Goal: Task Accomplishment & Management: Manage account settings

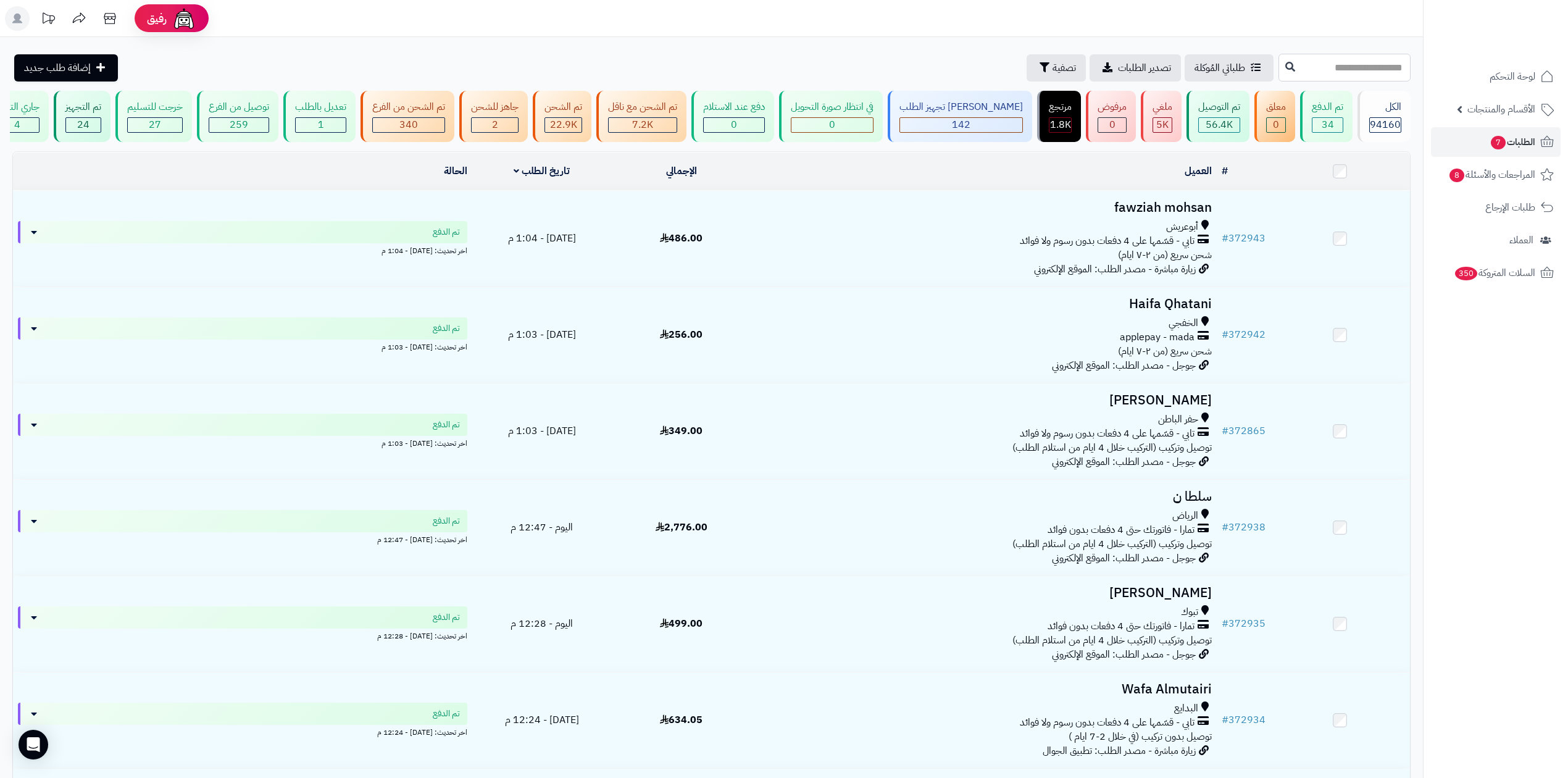
click at [1300, 63] on input "text" at bounding box center [1345, 67] width 132 height 28
type input "******"
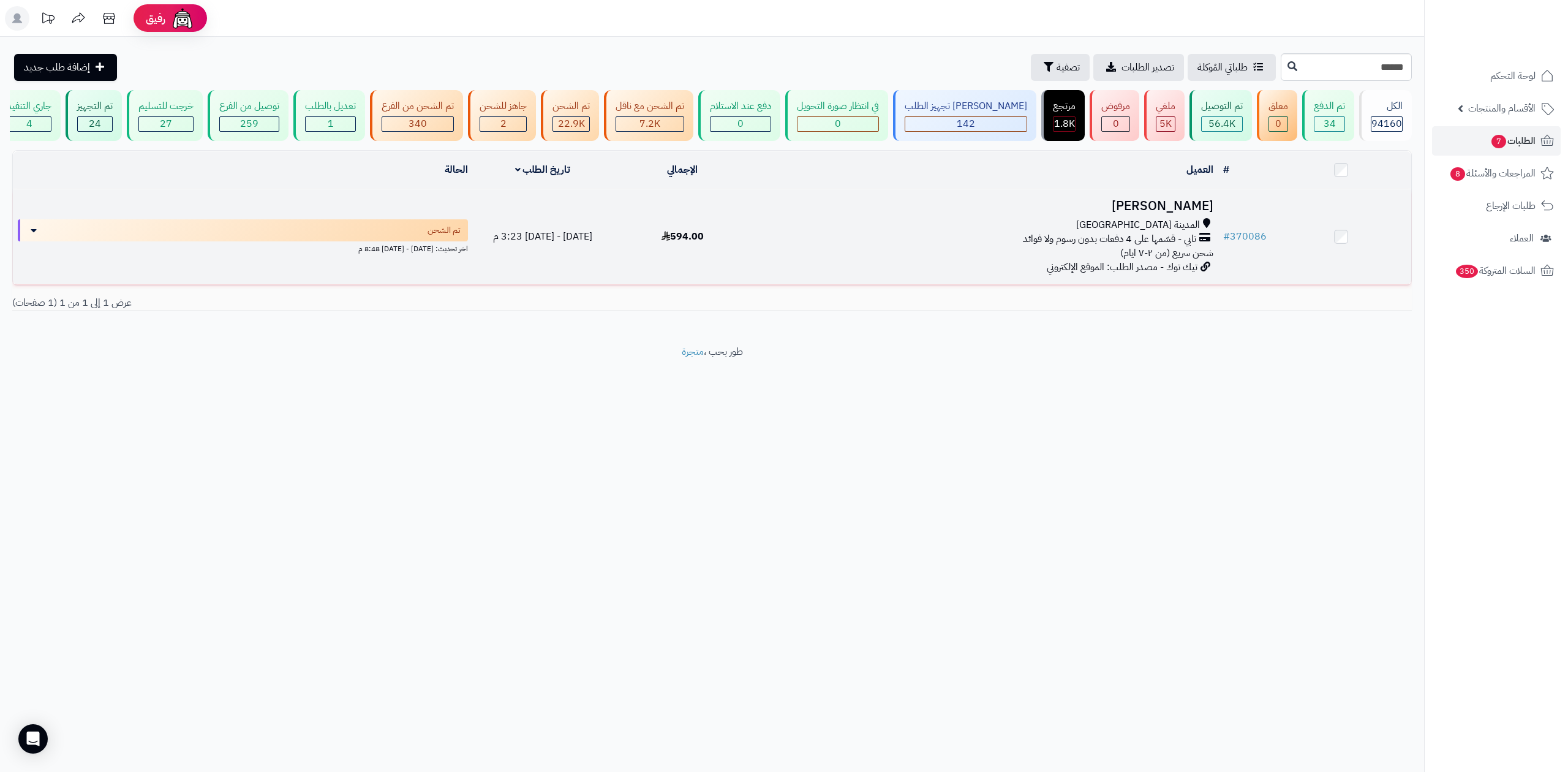
click at [1184, 202] on h3 "عفاف الحربي" at bounding box center [985, 206] width 455 height 14
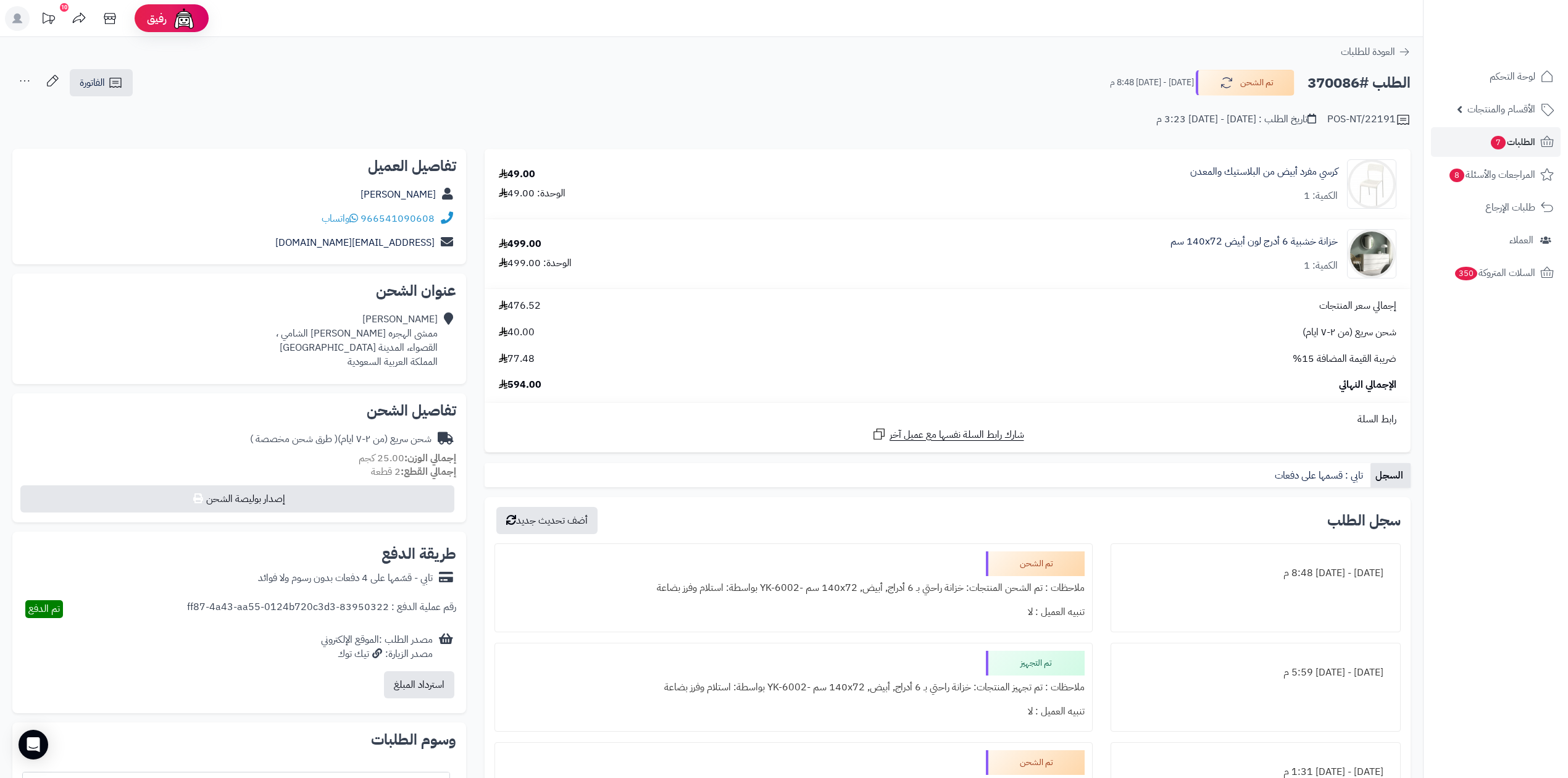
click at [1351, 82] on h2 "الطلب #370086" at bounding box center [1359, 83] width 103 height 25
copy h2 "370086"
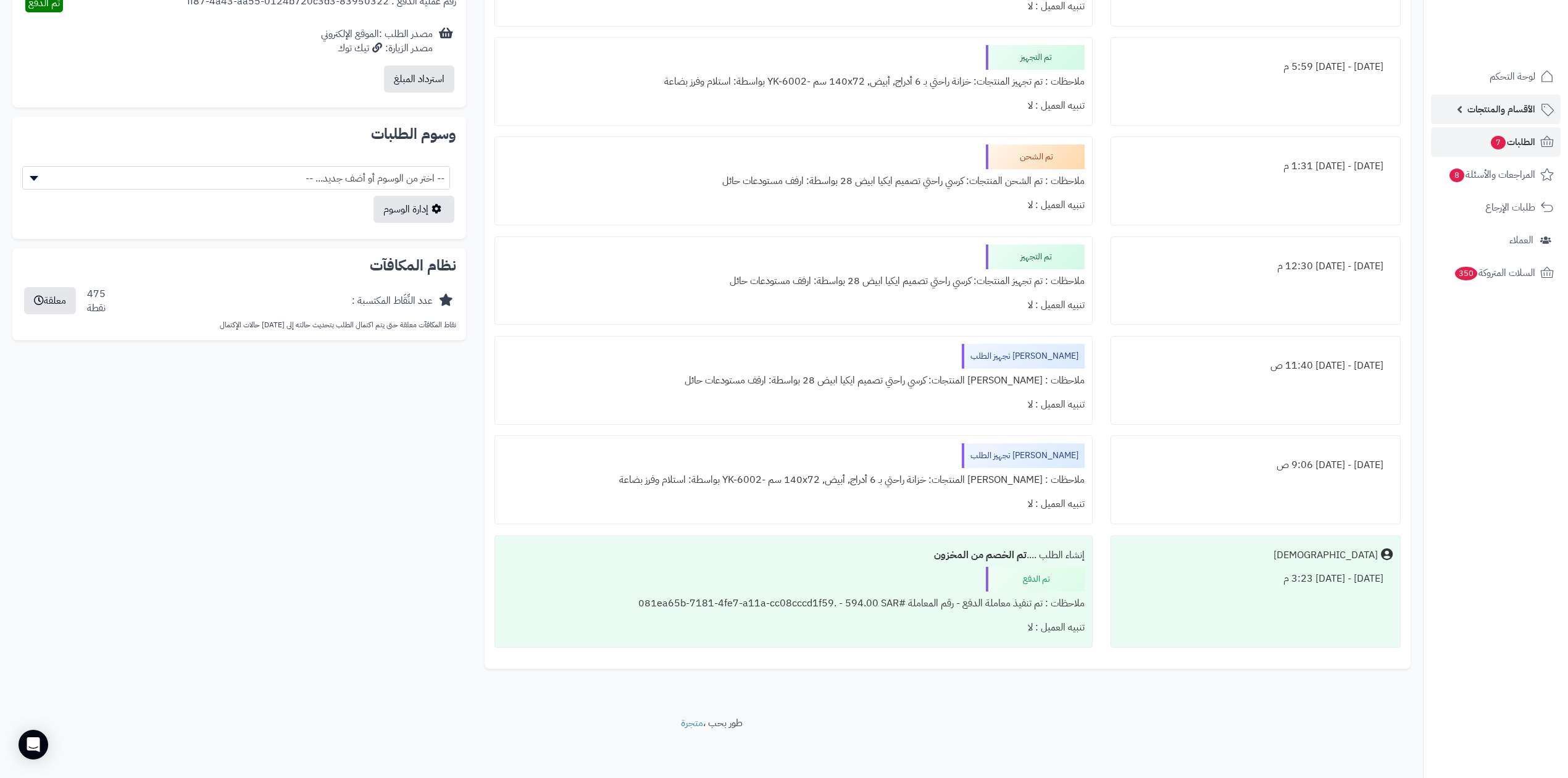
scroll to position [527, 0]
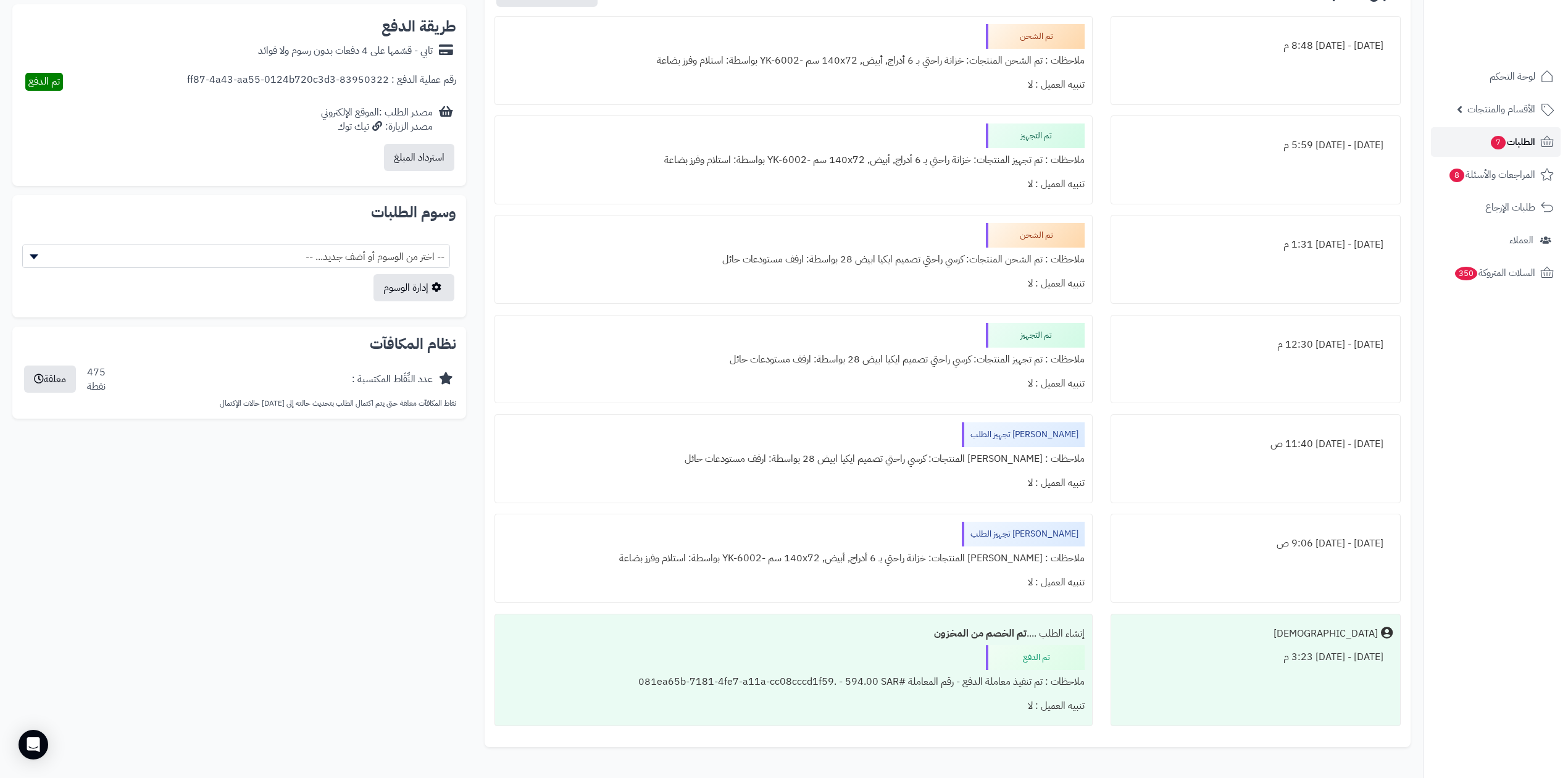
click at [1487, 147] on link "الطلبات 7" at bounding box center [1496, 142] width 130 height 29
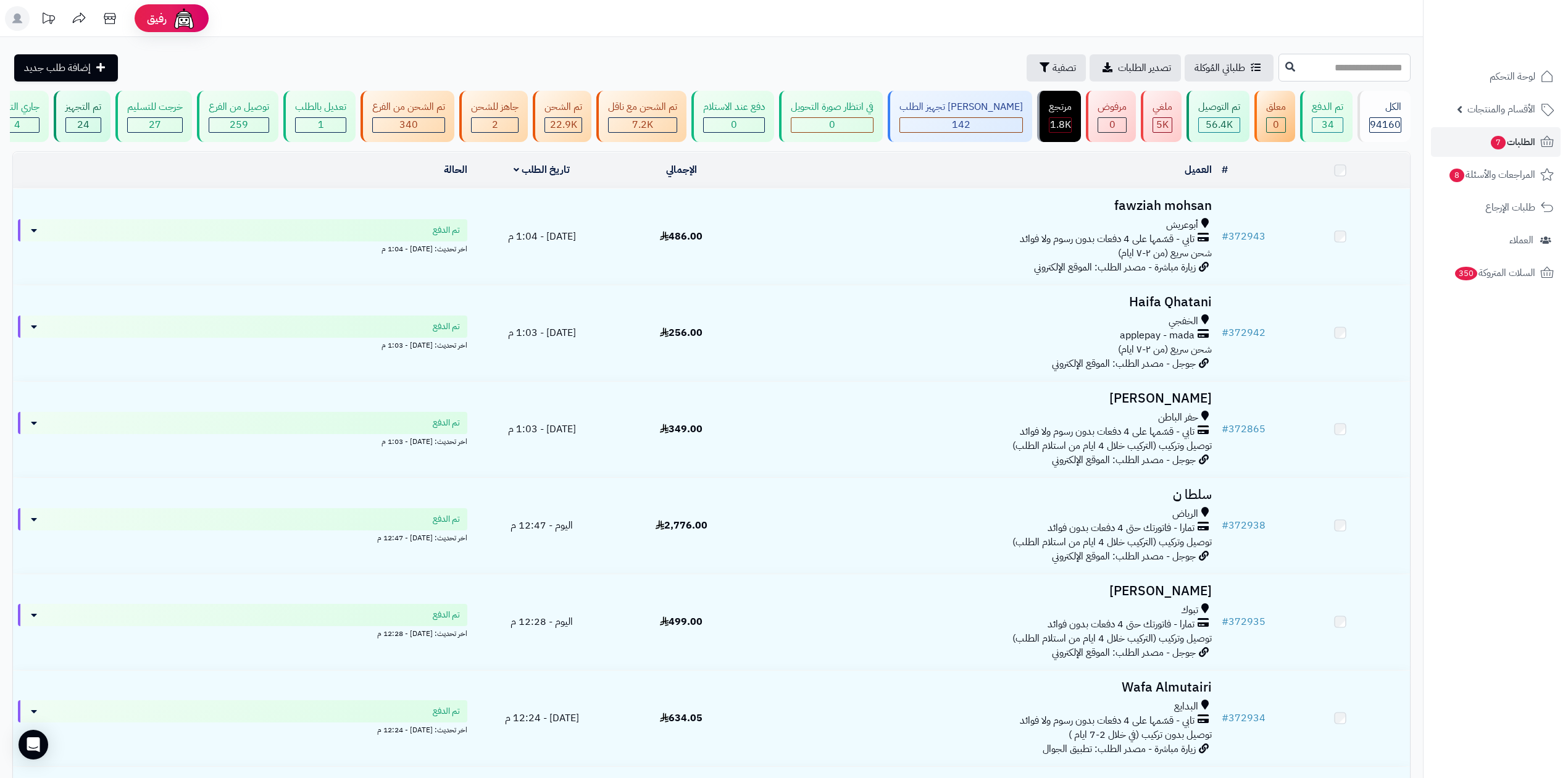
click at [1282, 59] on input "text" at bounding box center [1345, 67] width 132 height 28
paste input "******"
type input "******"
click at [1285, 67] on icon at bounding box center [1290, 66] width 10 height 10
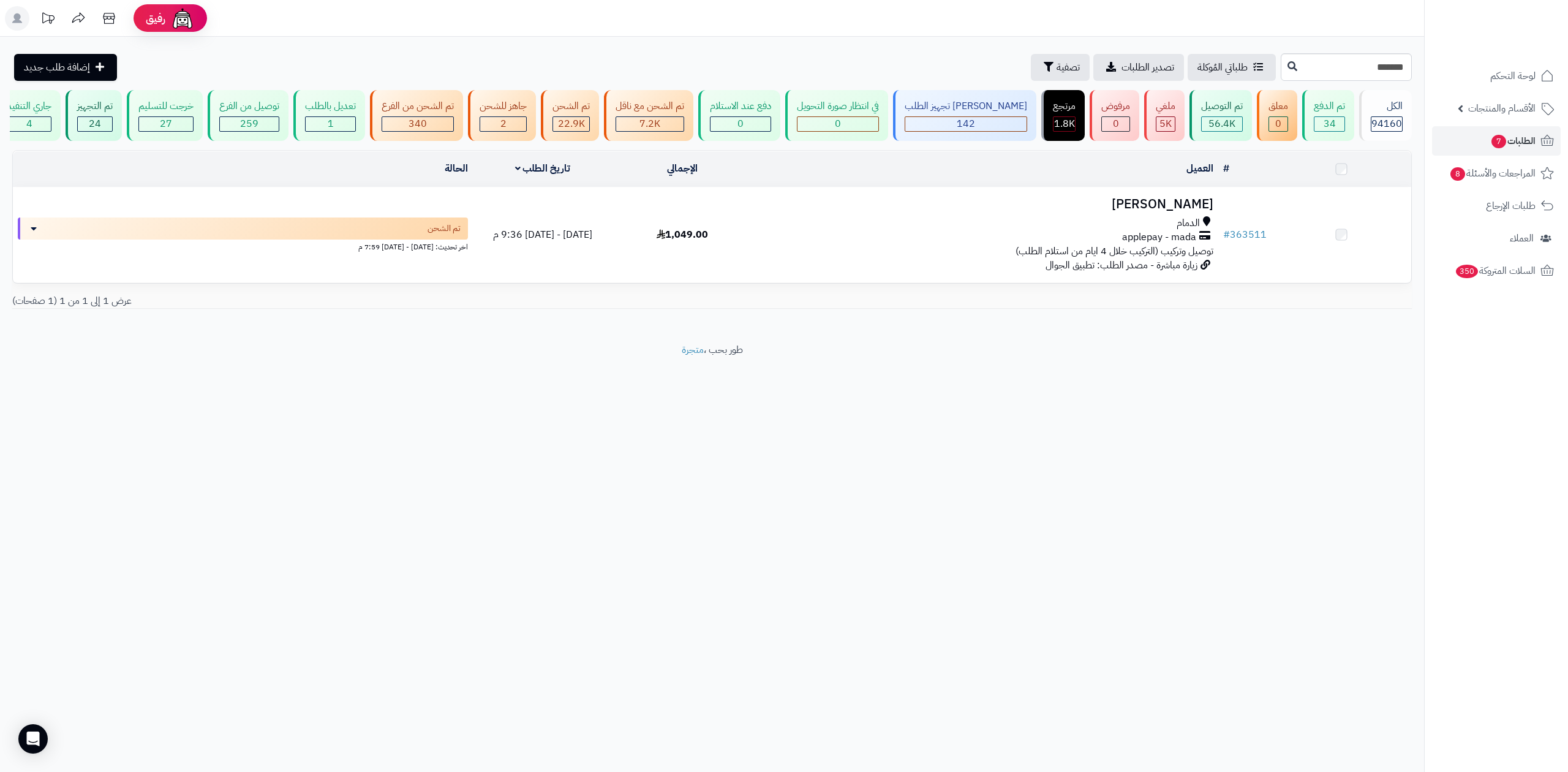
click at [1232, 185] on td "# المحدد: 0" at bounding box center [1245, 169] width 53 height 36
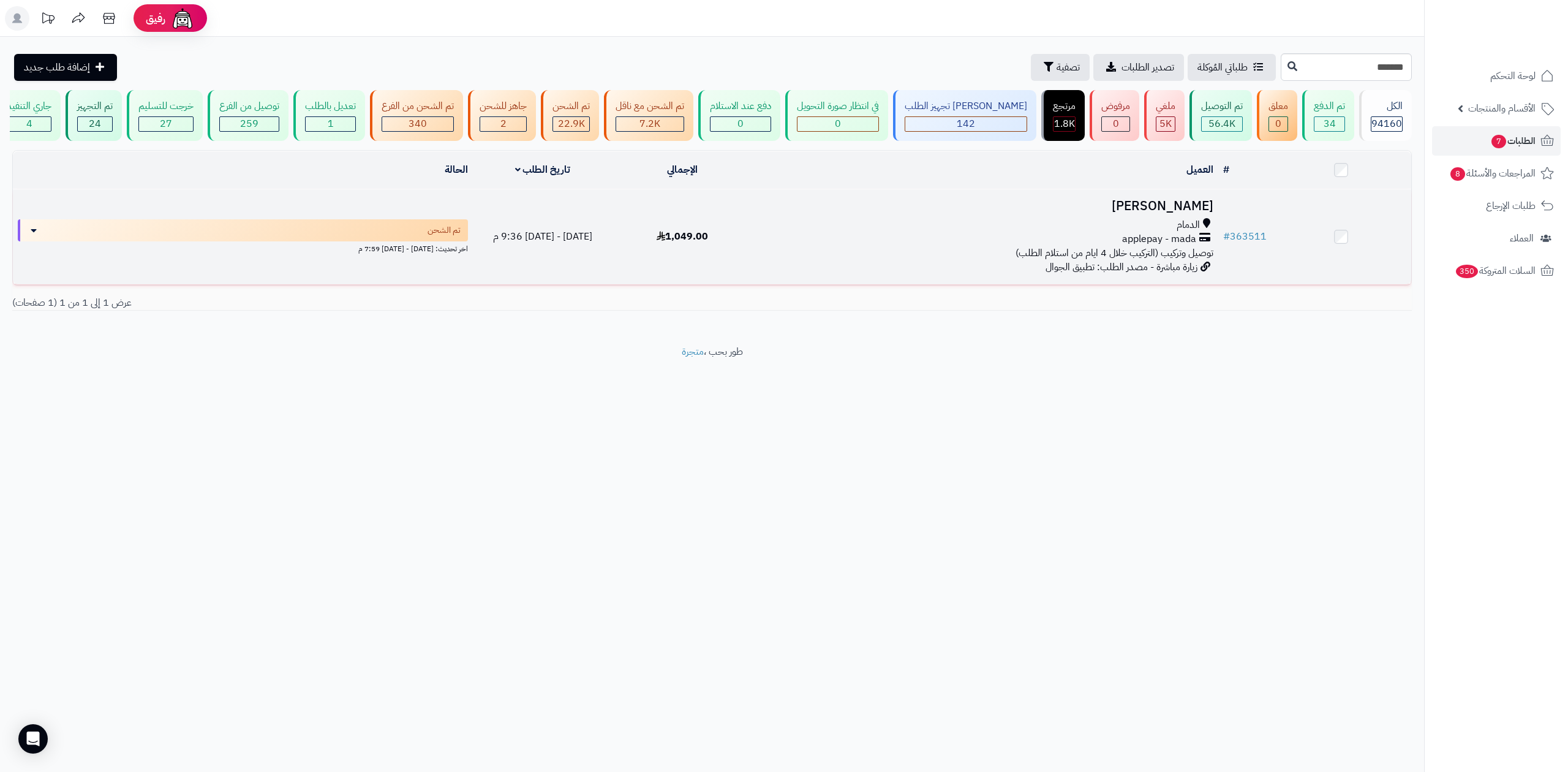
click at [1217, 211] on td "Aisha Ayashi الدمام applepay - mada توصيل وتركيب (التركيب خلال 4 ايام من استلام…" at bounding box center [985, 237] width 466 height 95
click at [1175, 201] on h3 "Aisha Ayashi" at bounding box center [985, 206] width 455 height 14
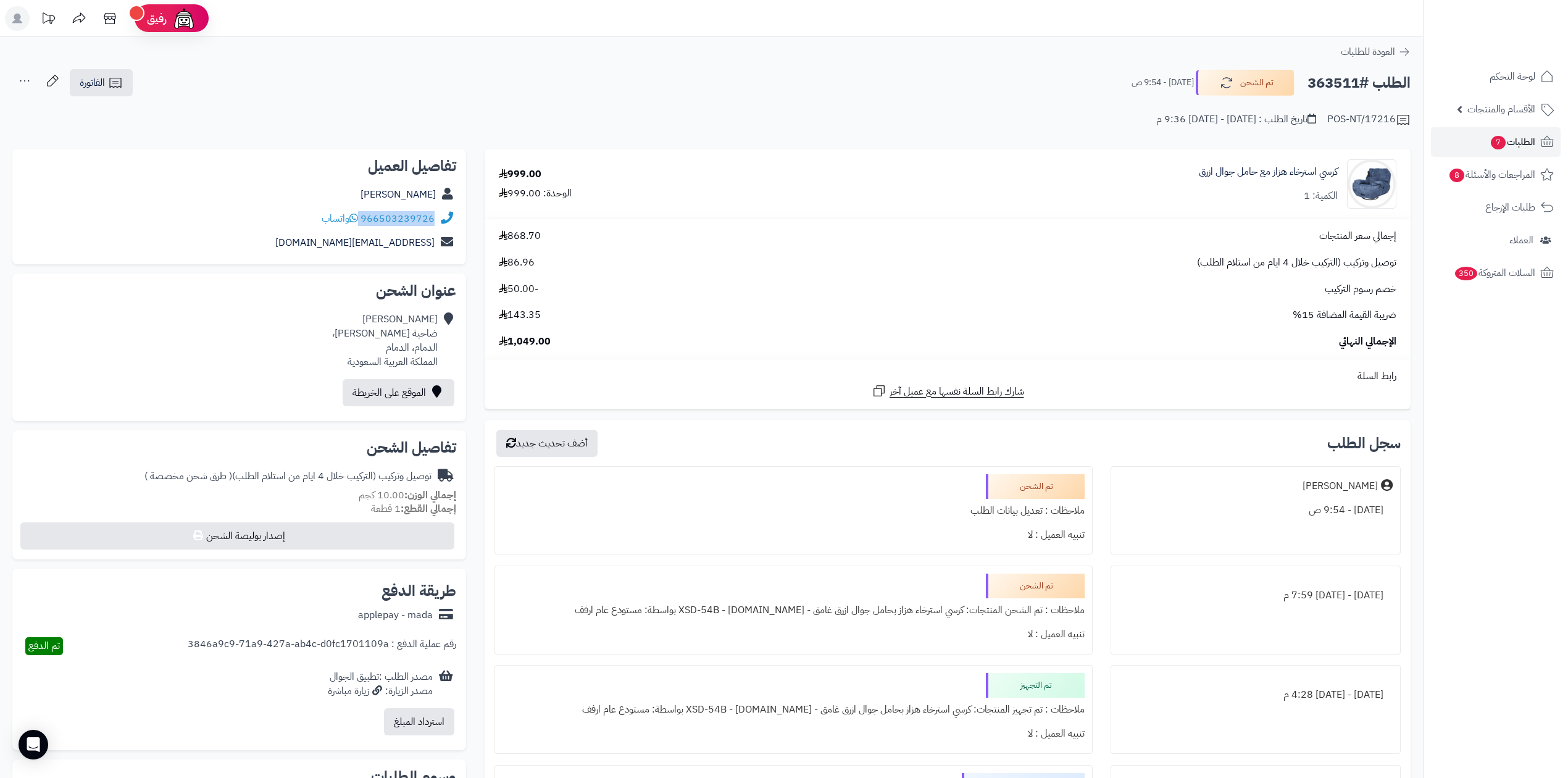
drag, startPoint x: 361, startPoint y: 216, endPoint x: 440, endPoint y: 214, distance: 79.0
click at [440, 214] on div "966503239726 واتساب" at bounding box center [239, 219] width 434 height 24
copy div "966503239726"
click at [1448, 135] on link "الطلبات 7" at bounding box center [1496, 142] width 130 height 29
